Goal: Find contact information: Find contact information

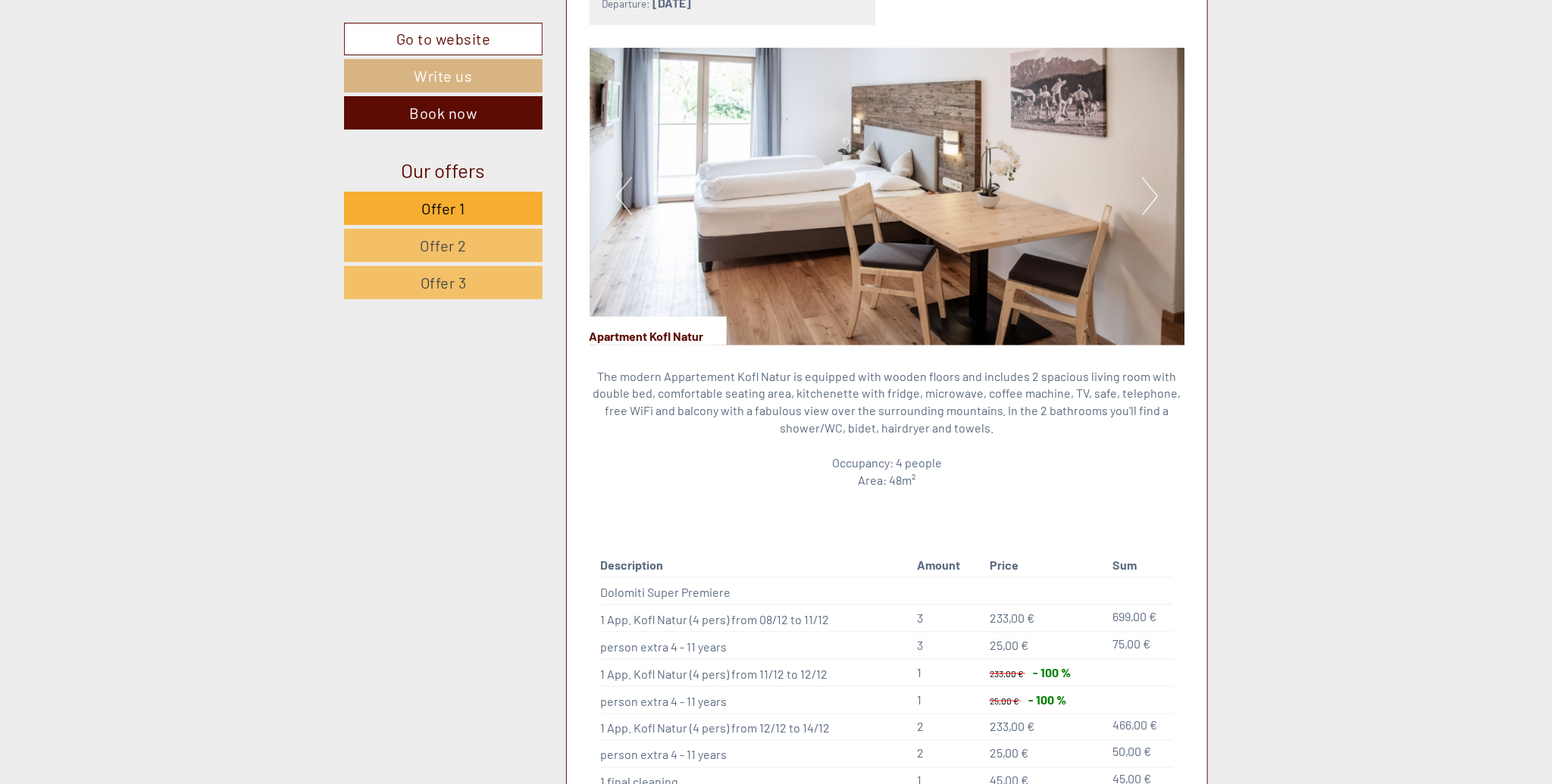
scroll to position [1711, 0]
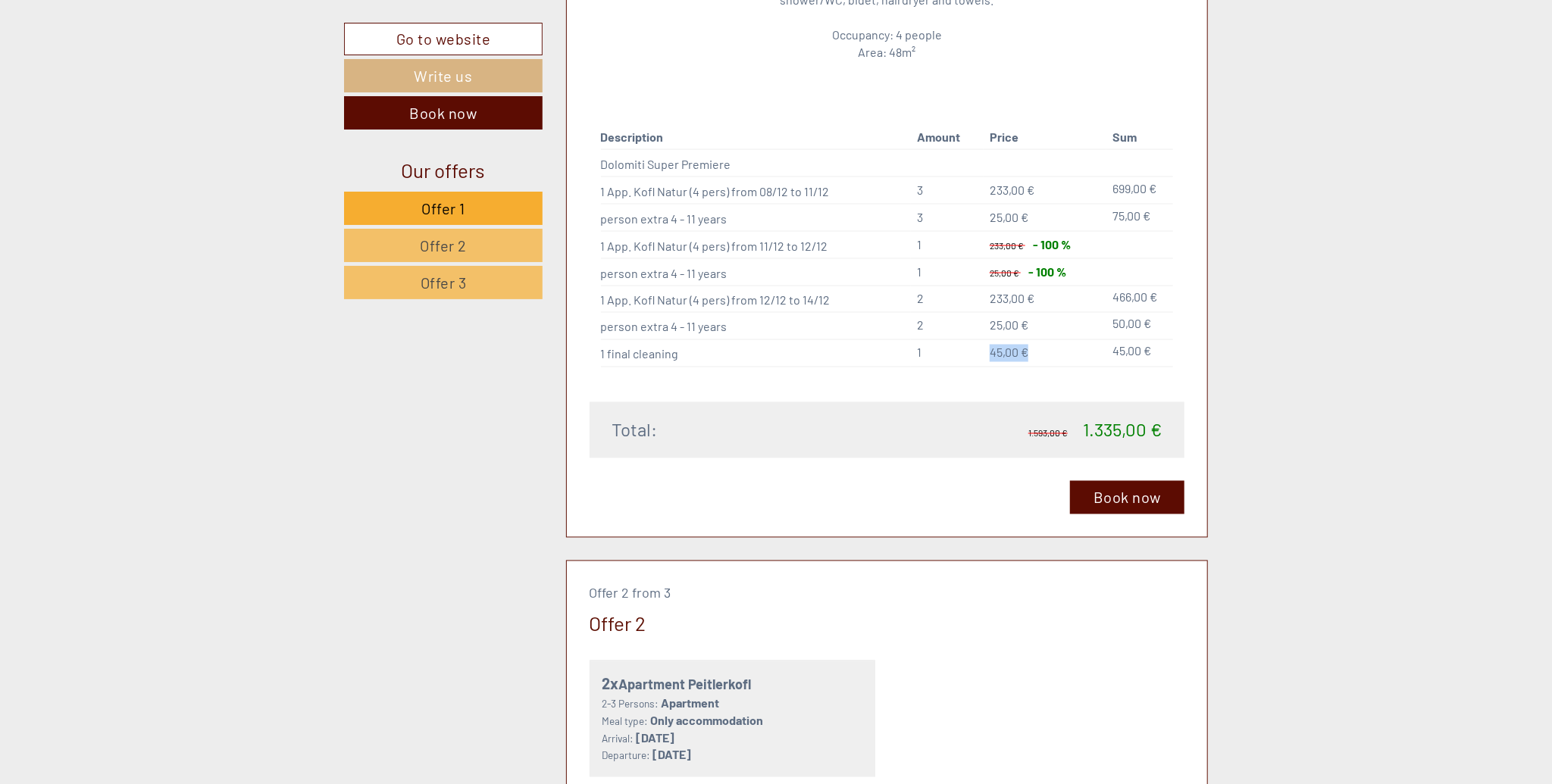
drag, startPoint x: 1034, startPoint y: 334, endPoint x: 975, endPoint y: 331, distance: 59.1
click at [975, 340] on tr "1 final cleaning 1 45,00 € 45,00 €" at bounding box center [888, 353] width 573 height 27
click at [1165, 340] on td "45,00 €" at bounding box center [1140, 353] width 67 height 27
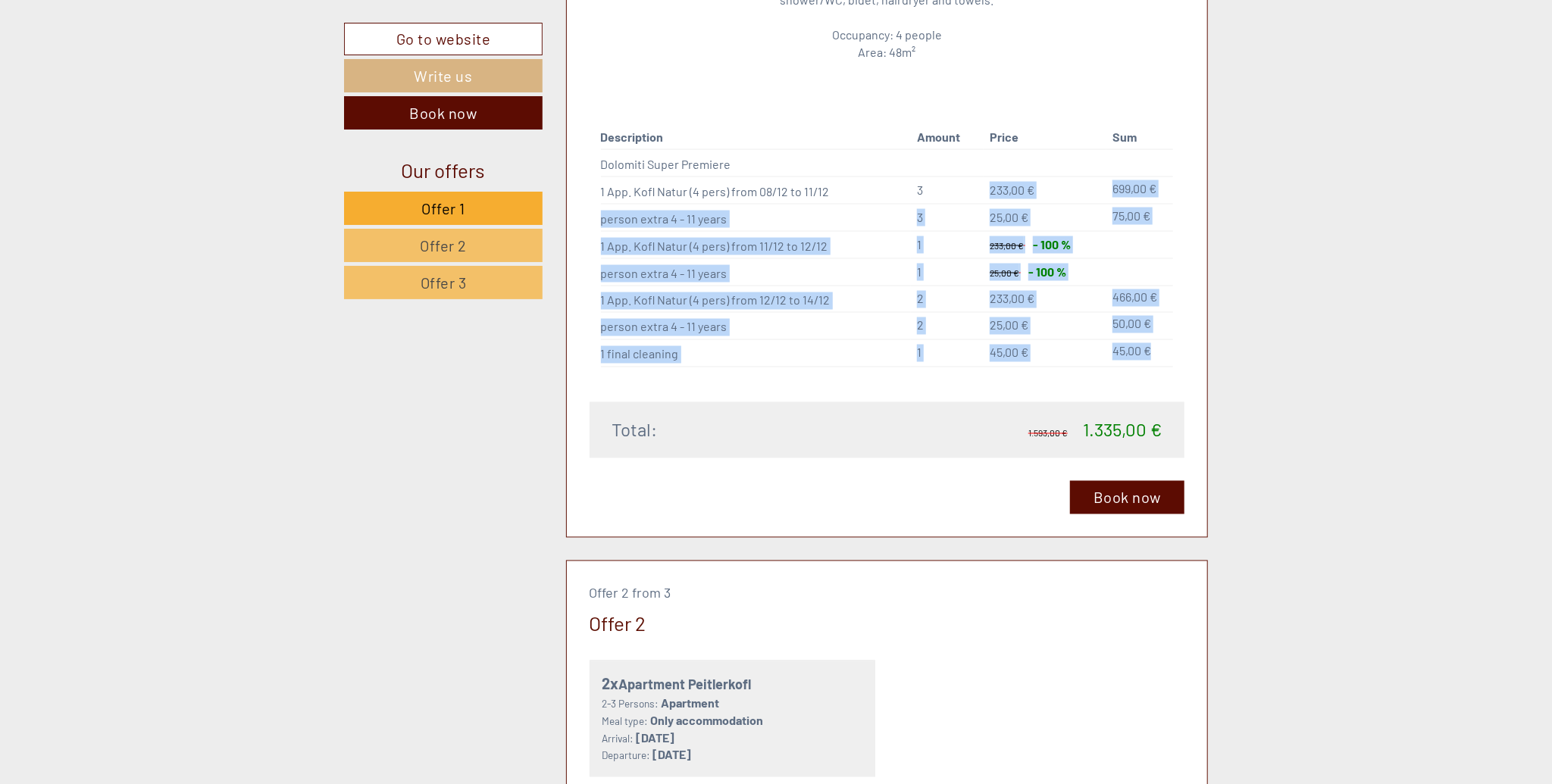
drag, startPoint x: 1161, startPoint y: 334, endPoint x: 962, endPoint y: 170, distance: 257.9
click at [962, 170] on tbody "Description Amount Price Sum Dolomiti Super Premiere 1 App. Kofl Natur (4 pers)…" at bounding box center [888, 246] width 573 height 241
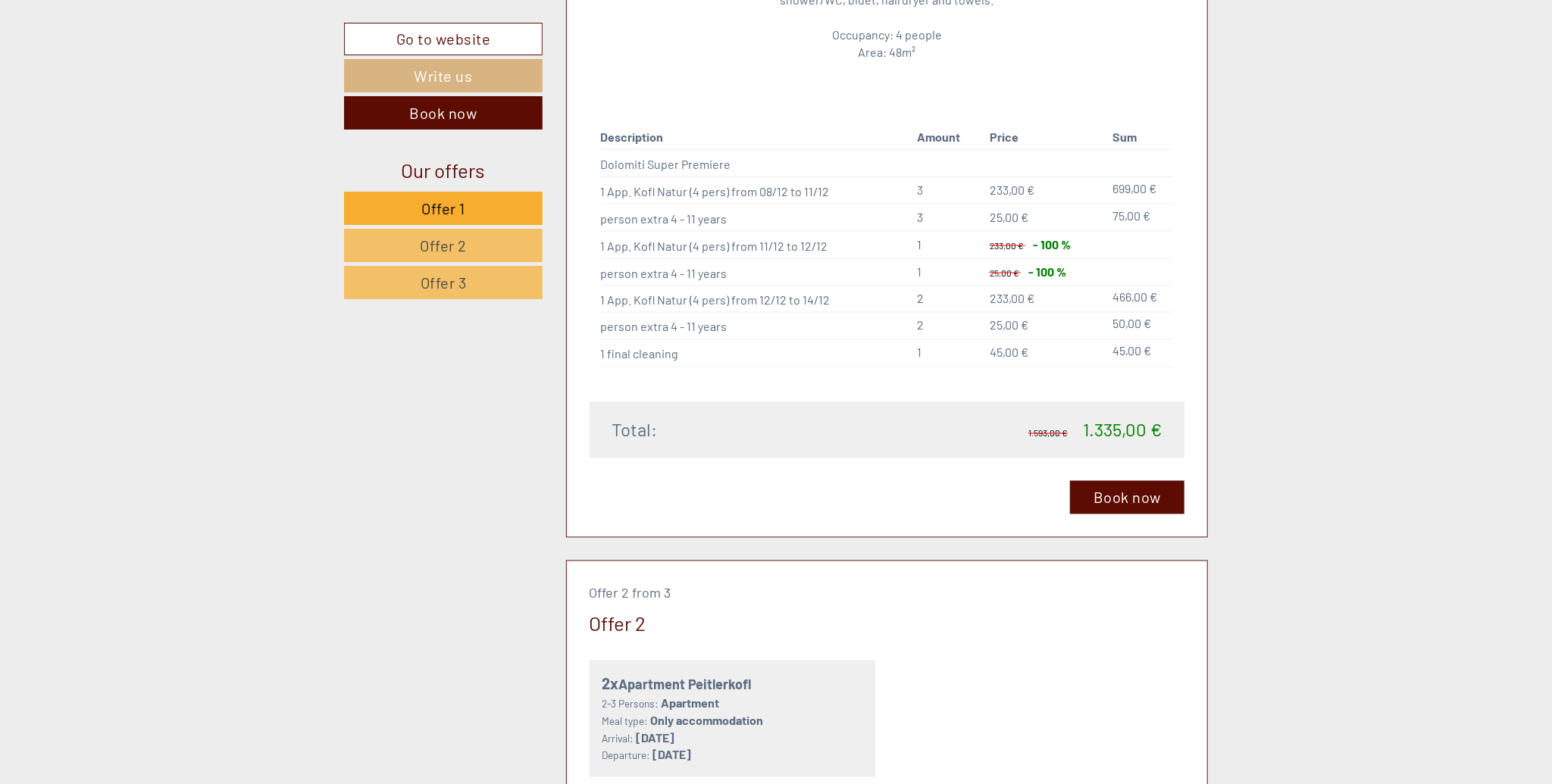
click at [1006, 481] on div "This offer has already been booked by you Book now" at bounding box center [888, 498] width 596 height 33
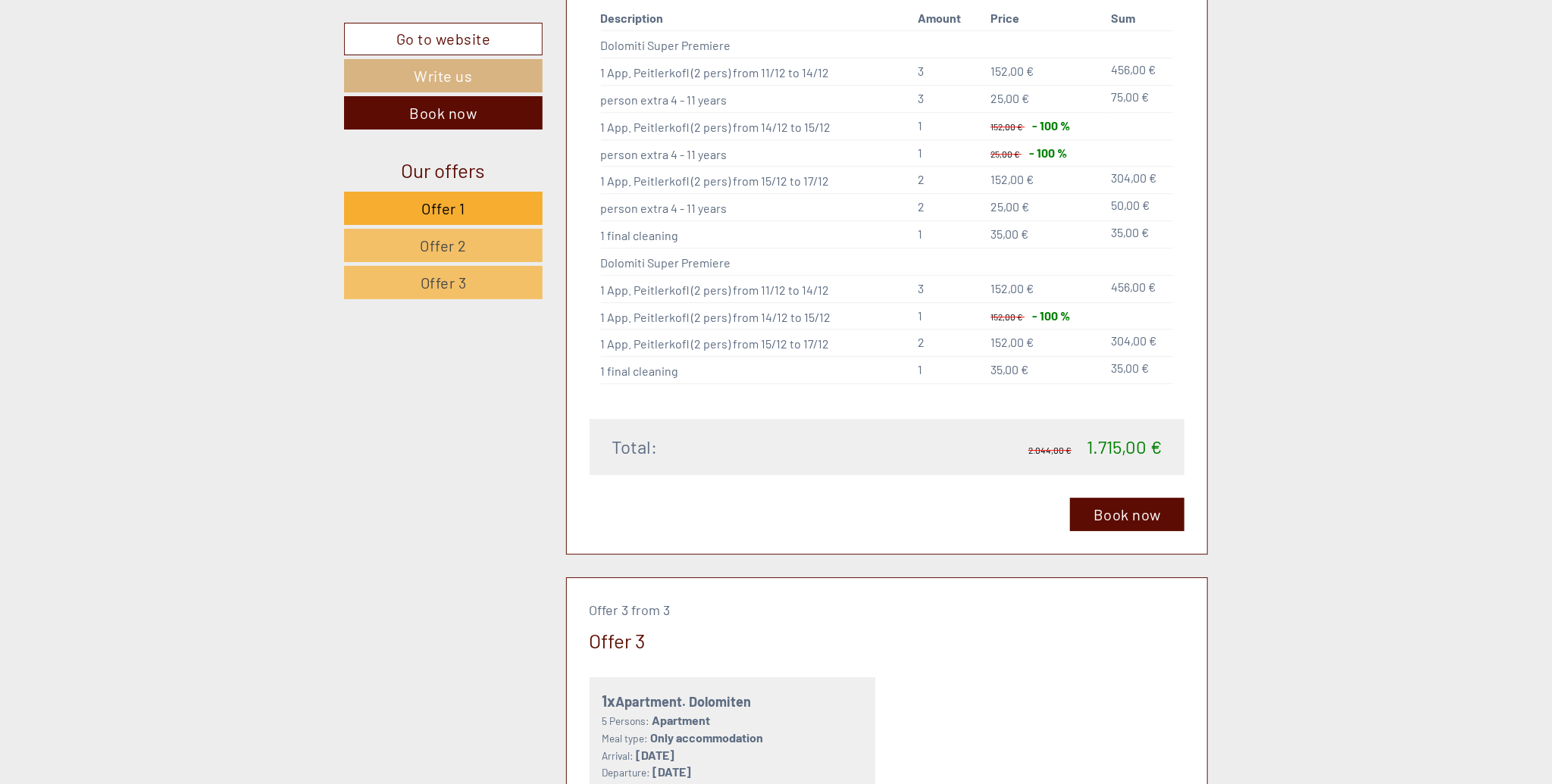
scroll to position [3421, 0]
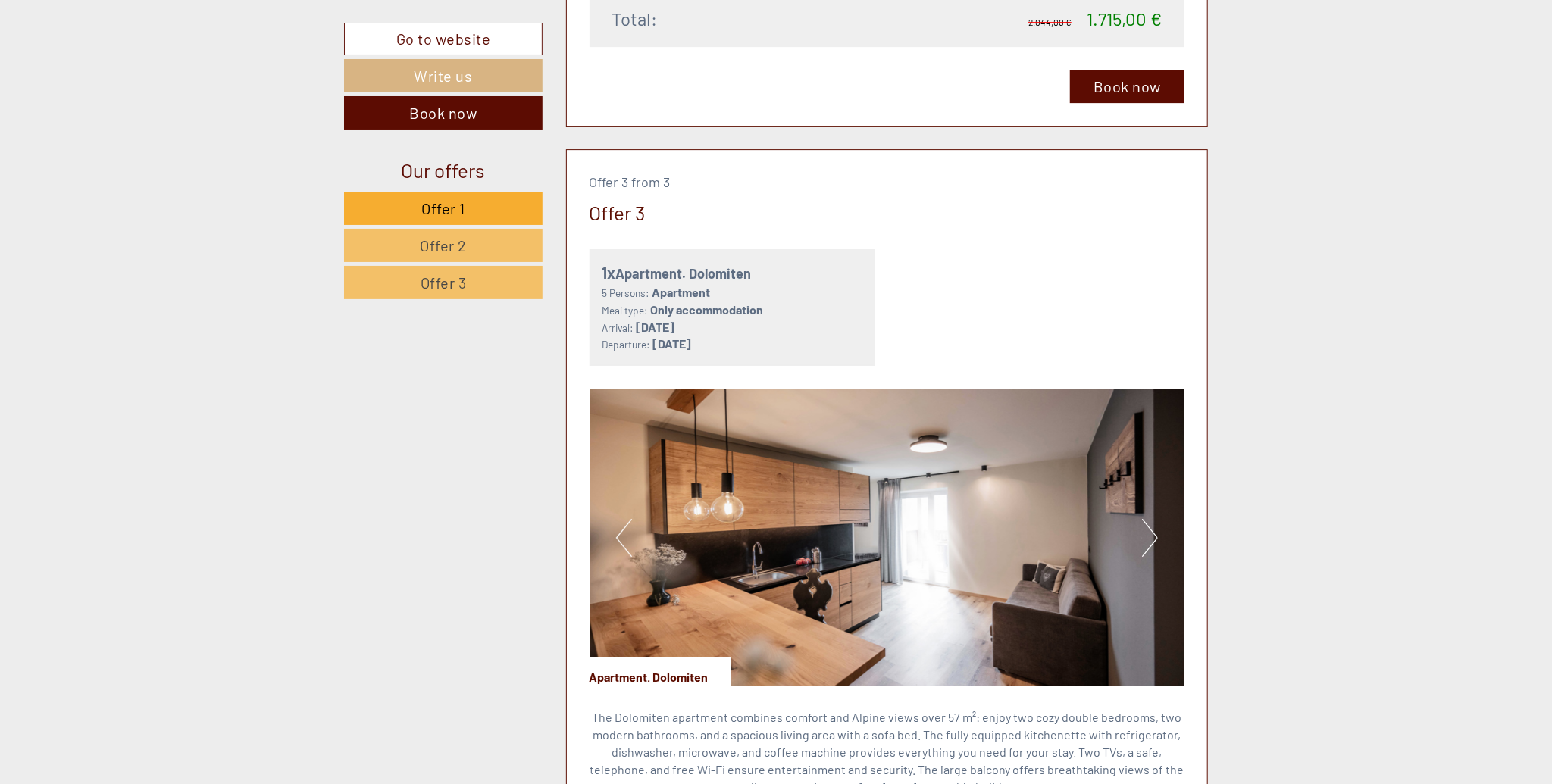
drag, startPoint x: 821, startPoint y: 321, endPoint x: 586, endPoint y: 244, distance: 247.3
click at [586, 250] on div "1x Apartment. Dolomiten 5 Persons: Apartment Meal type: Only accommodation Arri…" at bounding box center [733, 307] width 309 height 117
click at [950, 300] on div "1x Apartment. Dolomiten 5 Persons: Apartment Meal type: Only accommodation Arri…" at bounding box center [888, 307] width 619 height 117
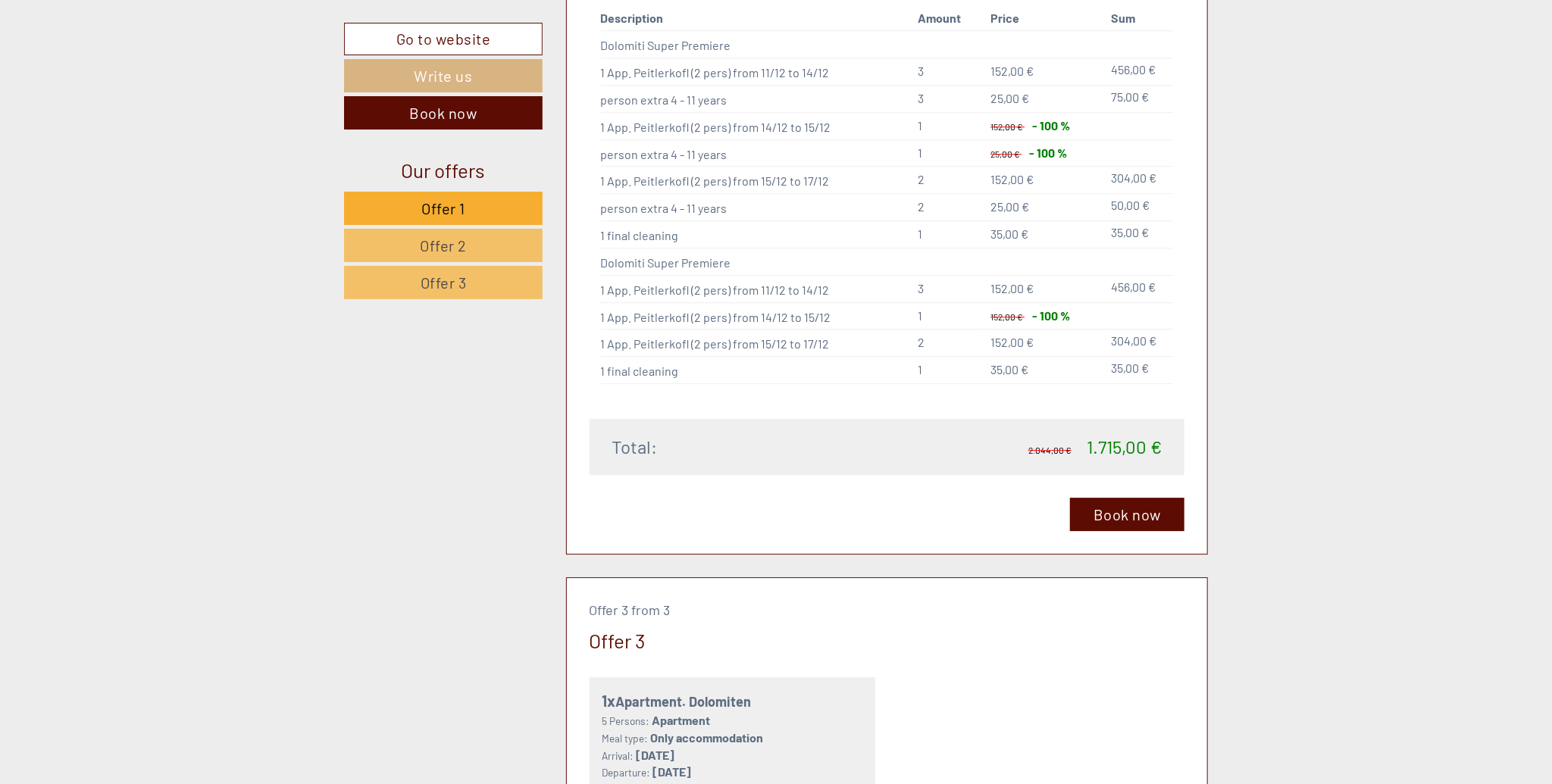
scroll to position [2566, 0]
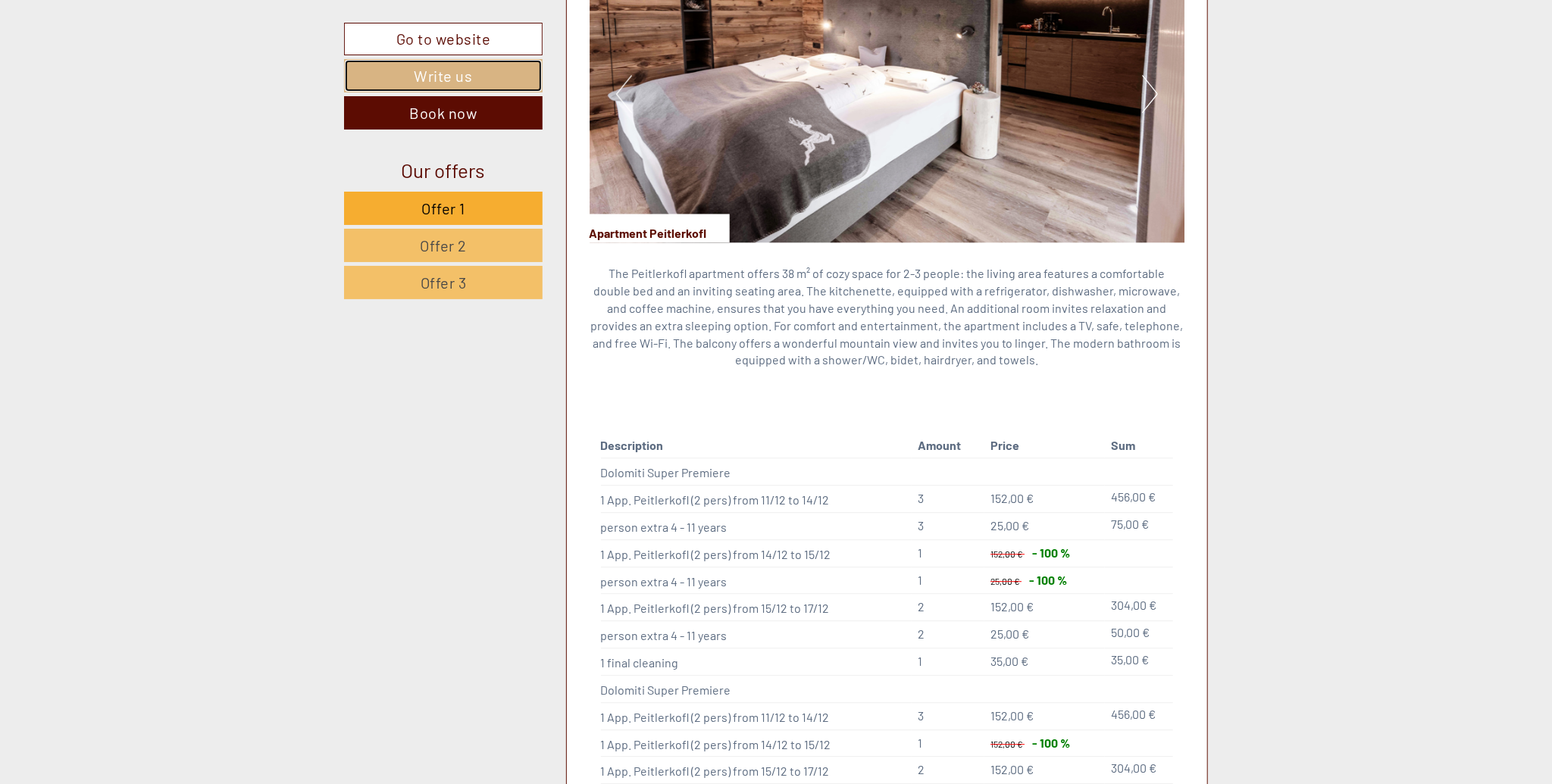
click at [438, 79] on link "Write us" at bounding box center [443, 75] width 199 height 33
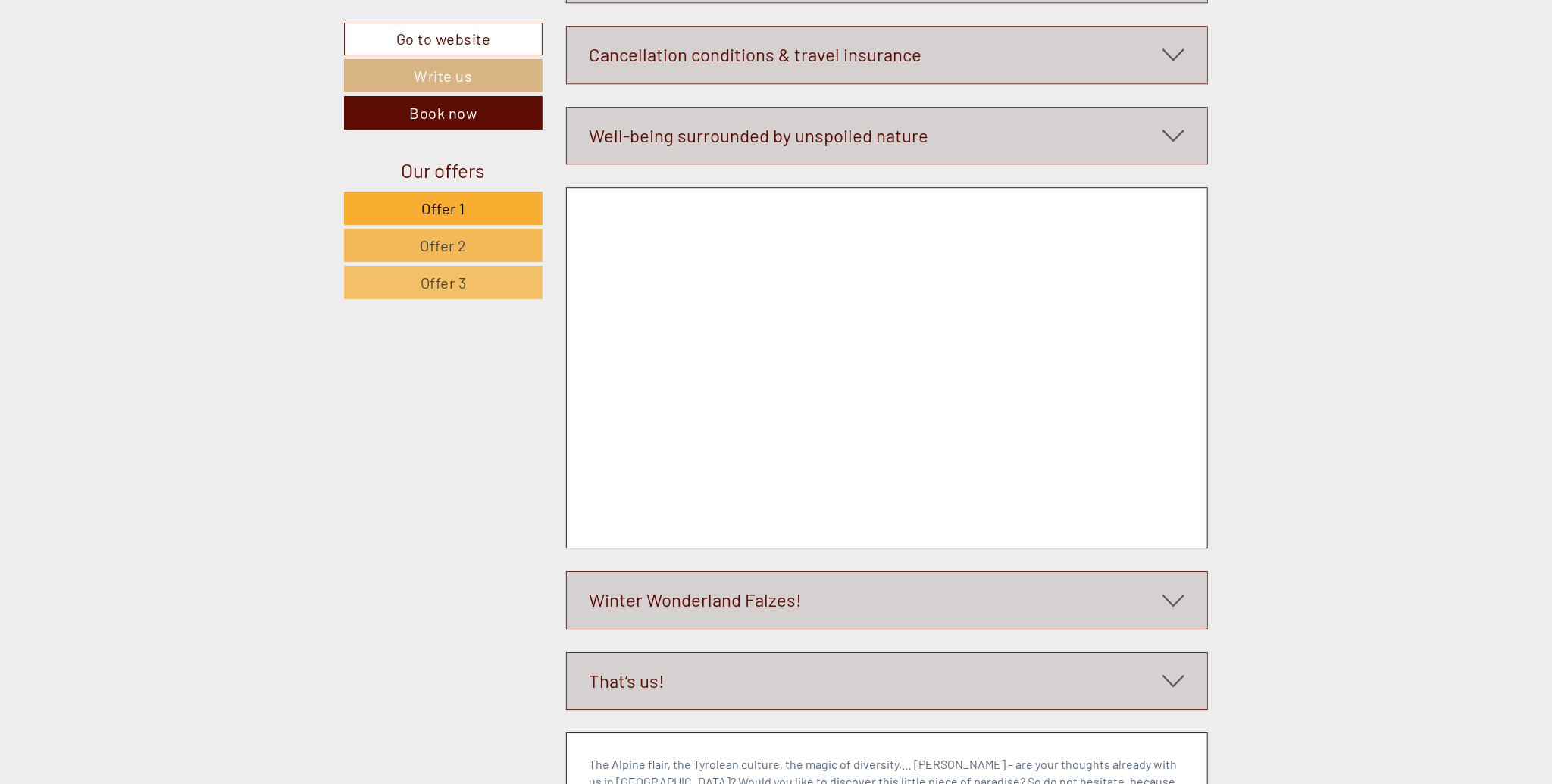
scroll to position [6615, 0]
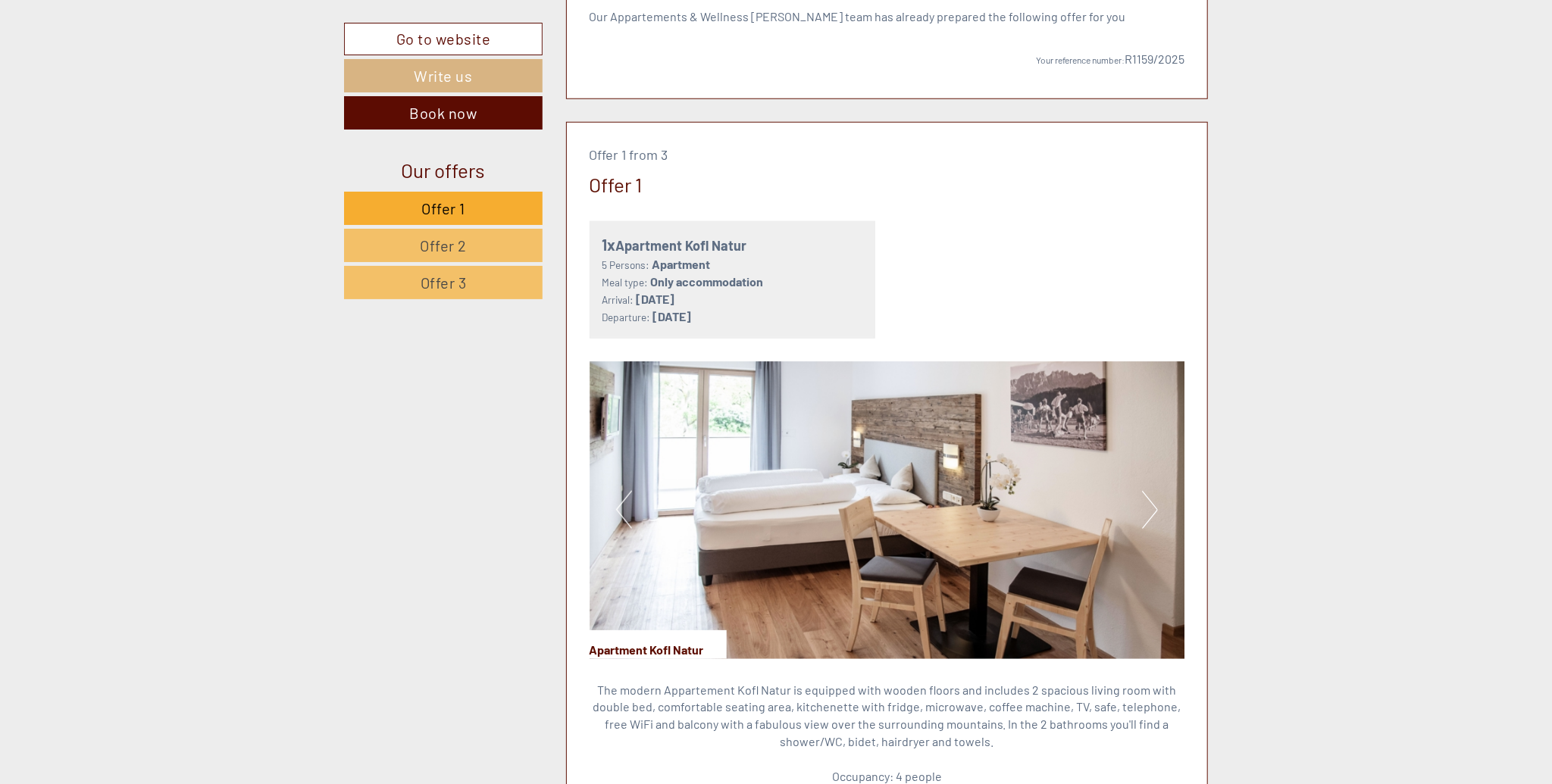
scroll to position [1711, 0]
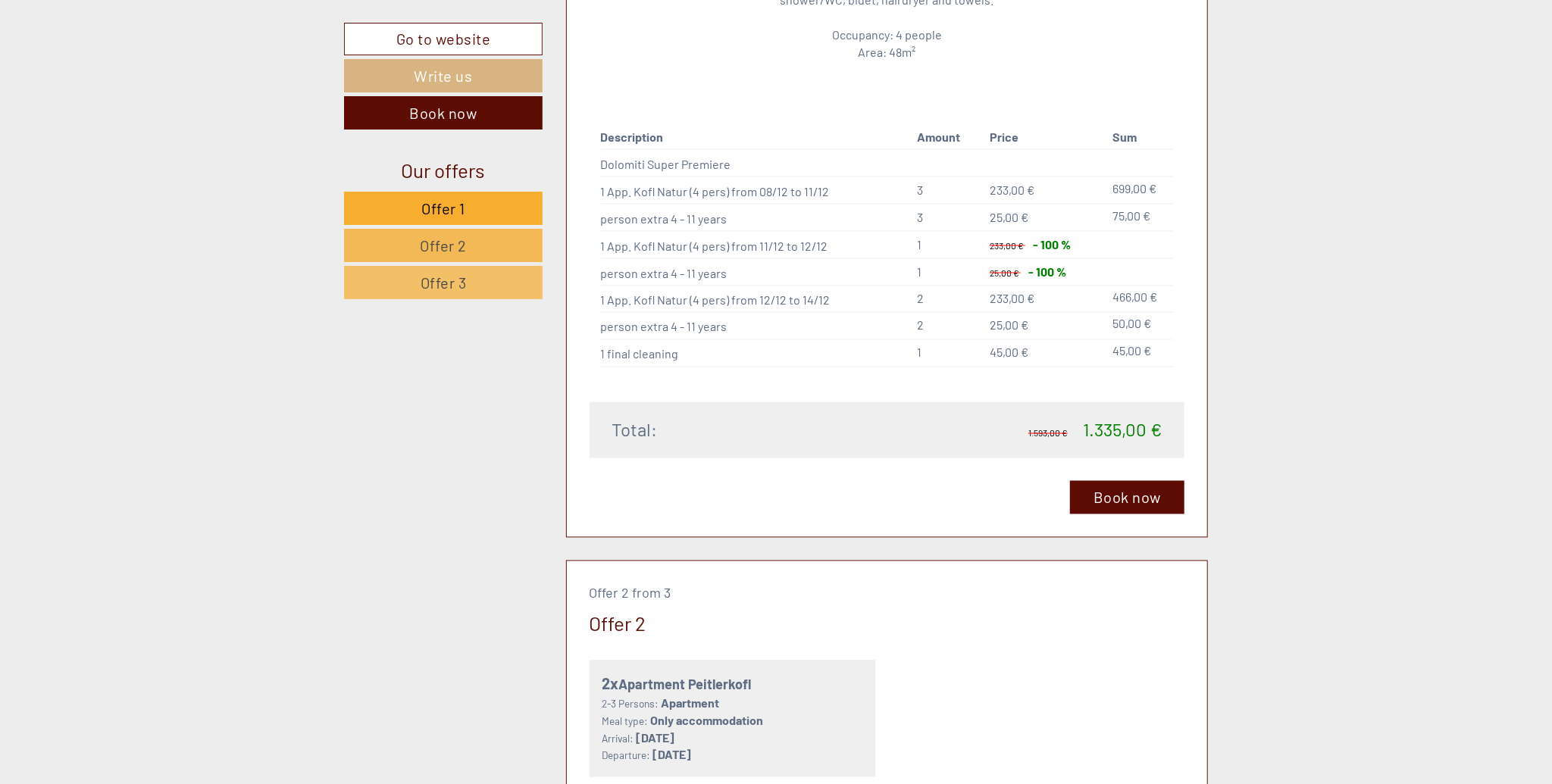
click at [461, 248] on span "Offer 2" at bounding box center [443, 245] width 47 height 18
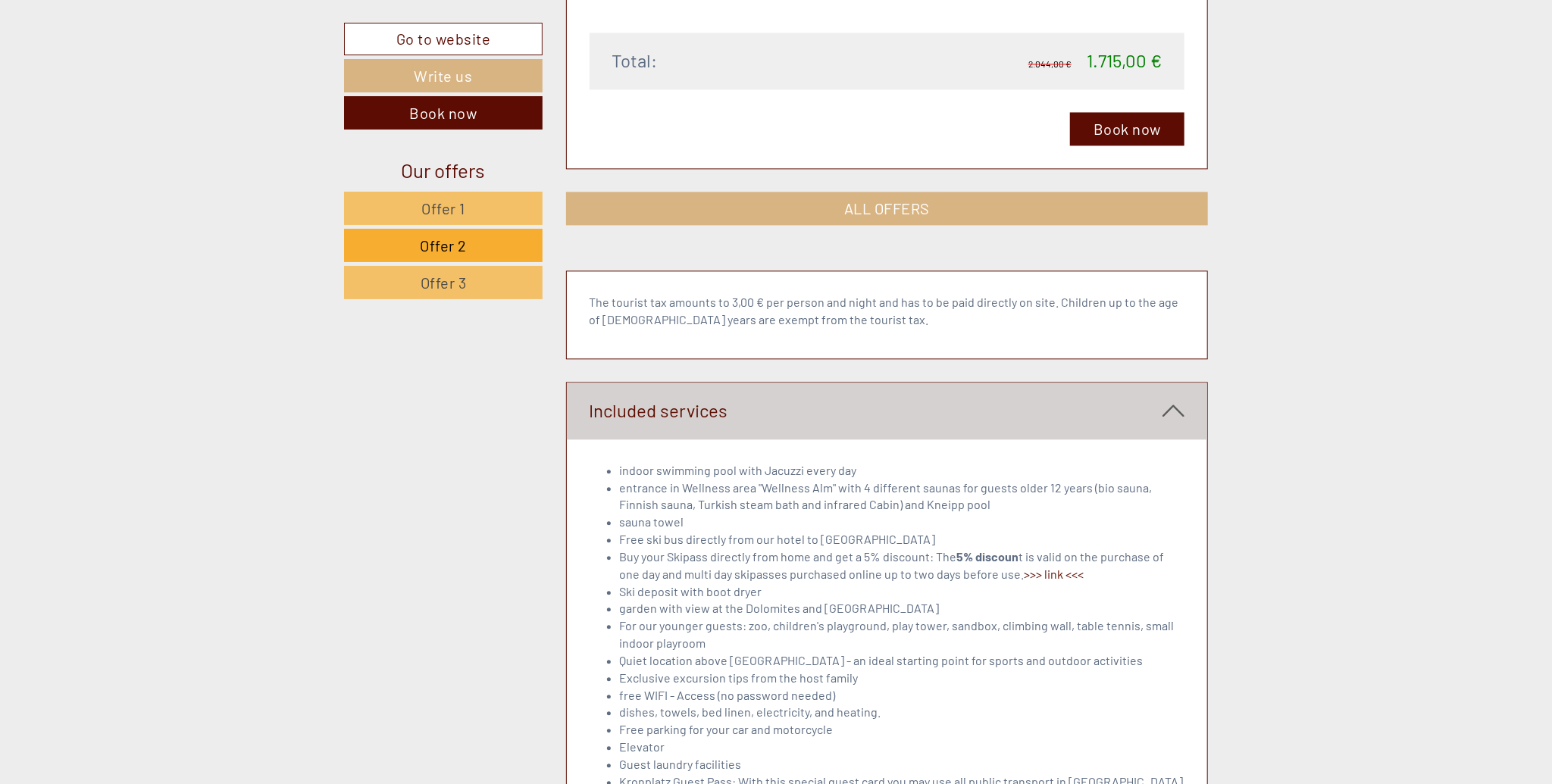
scroll to position [1770, 0]
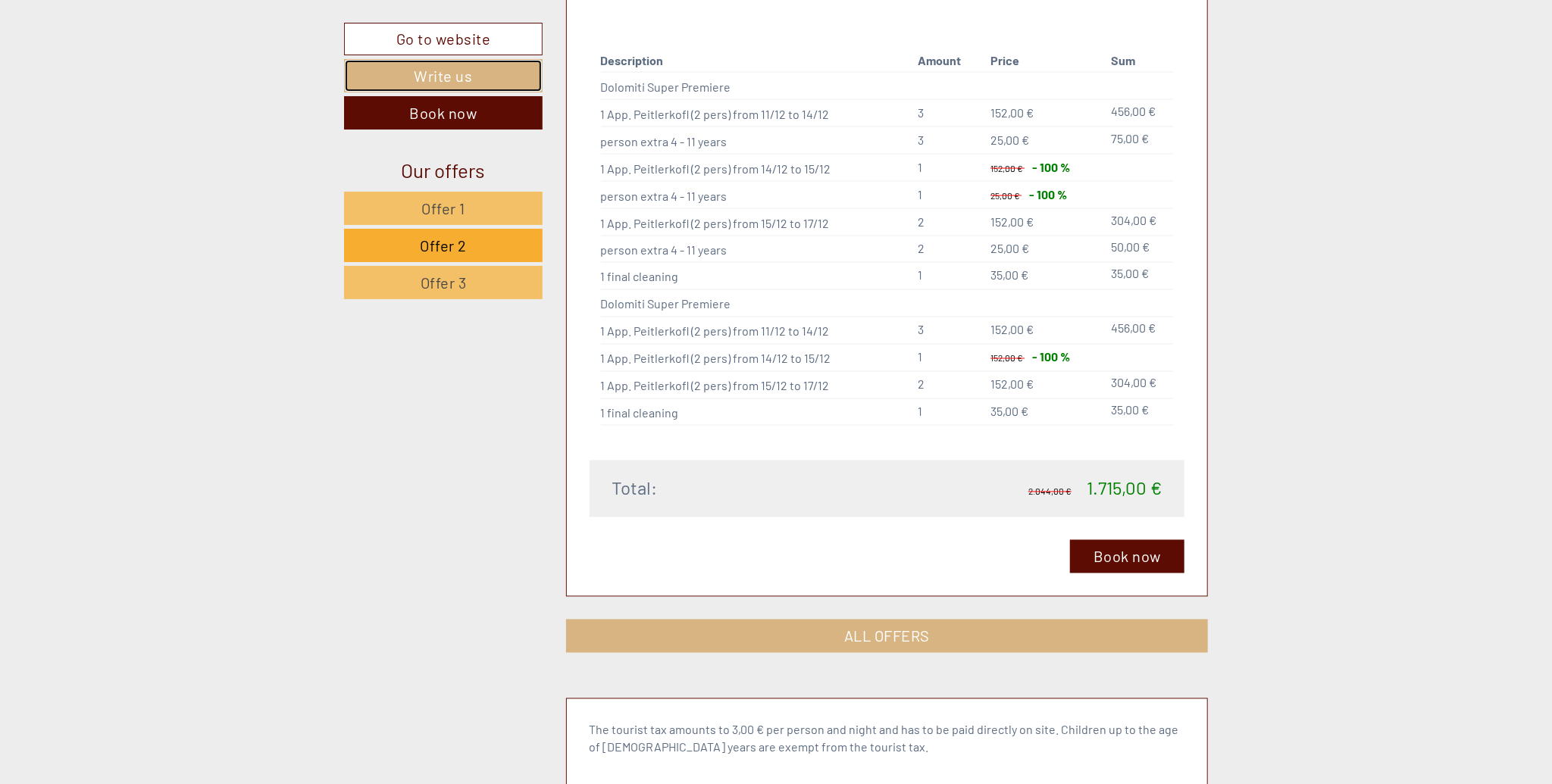
click at [431, 75] on link "Write us" at bounding box center [443, 75] width 199 height 33
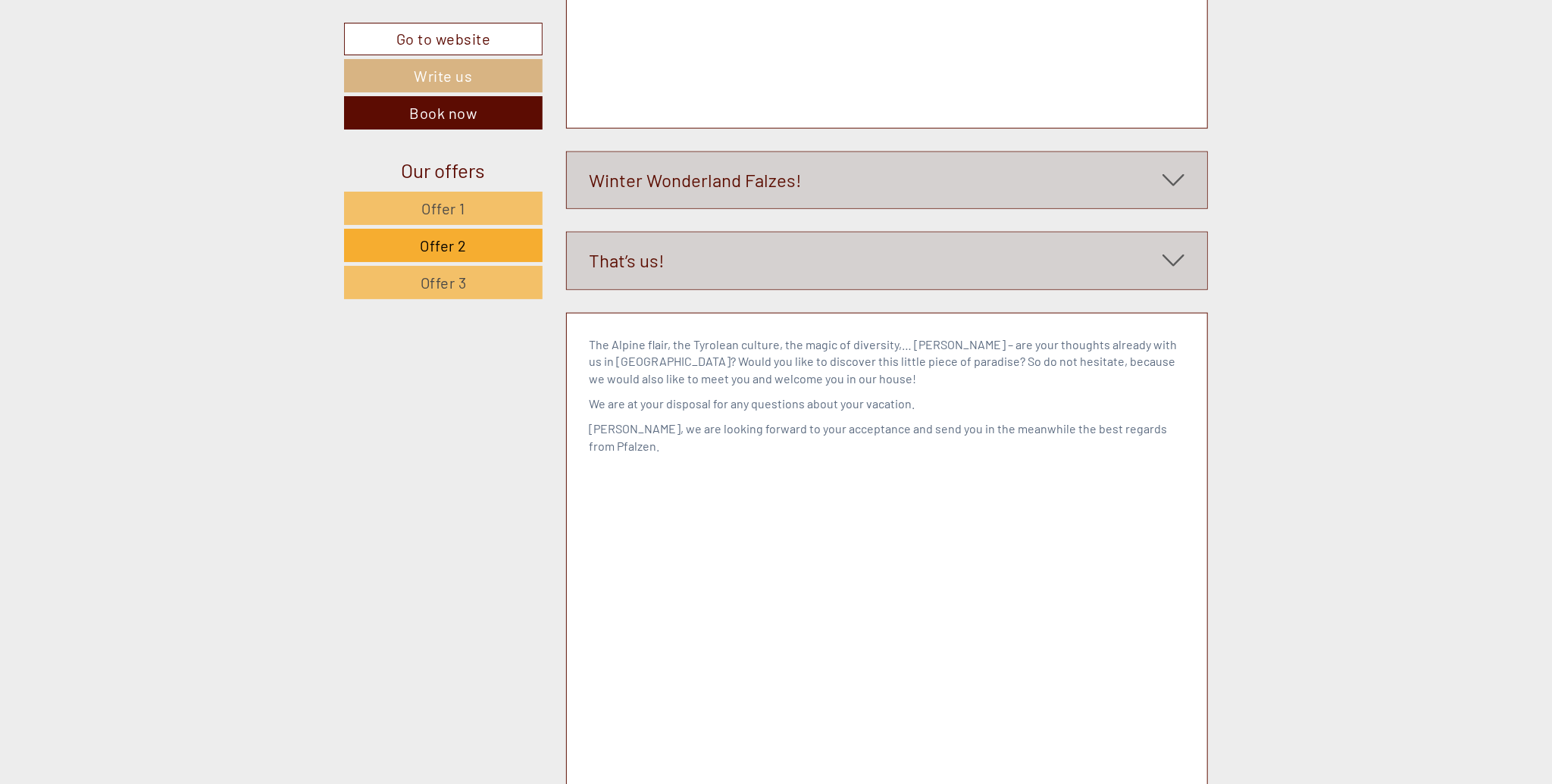
scroll to position [5192, 0]
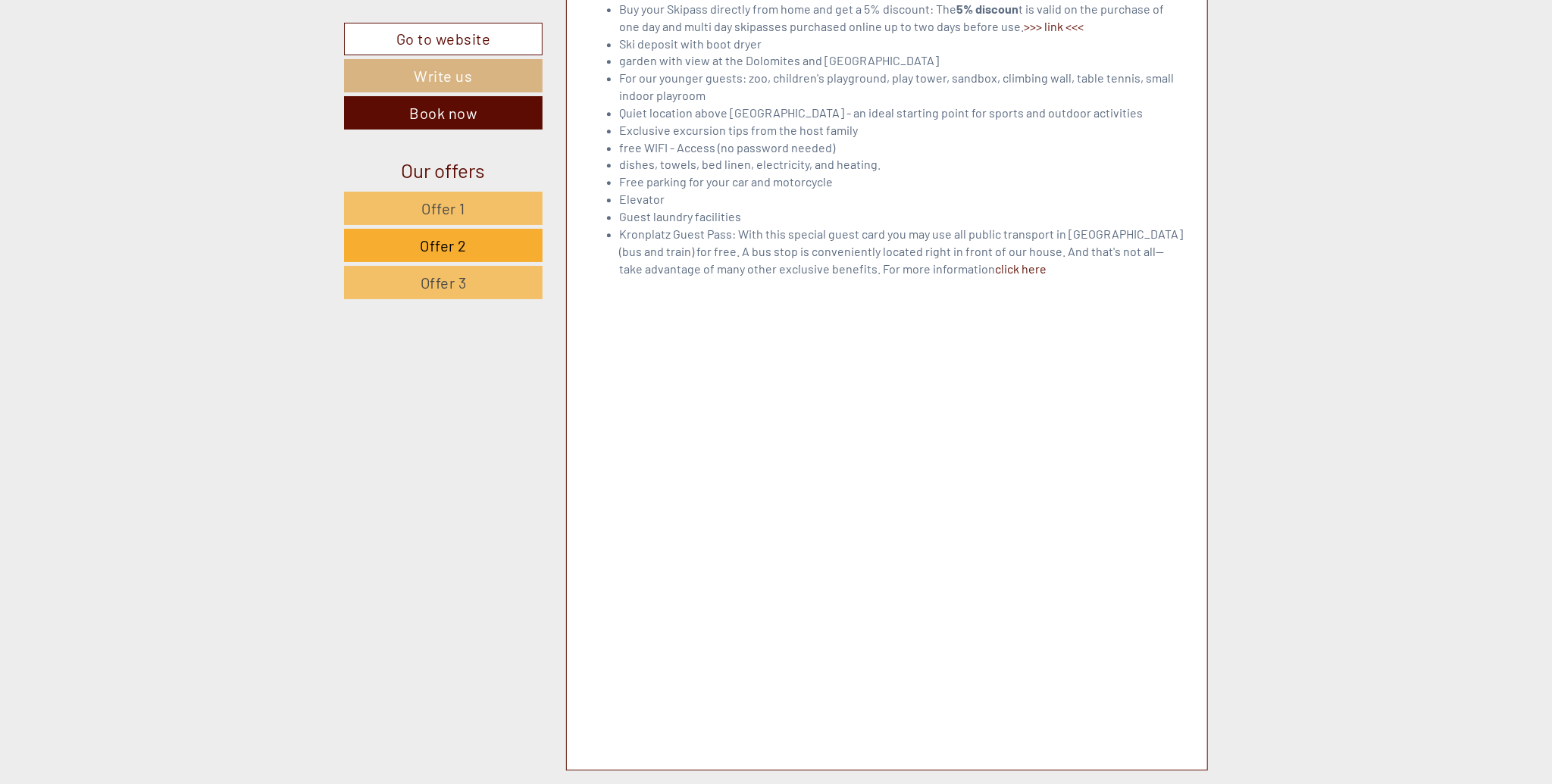
scroll to position [2199, 0]
